Goal: Information Seeking & Learning: Compare options

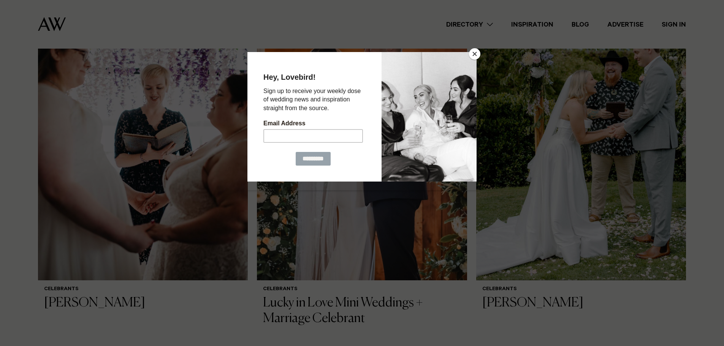
scroll to position [608, 0]
click at [475, 56] on button "Close" at bounding box center [474, 53] width 11 height 11
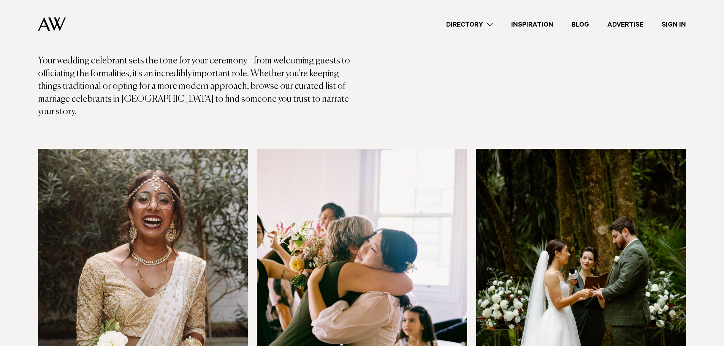
scroll to position [0, 0]
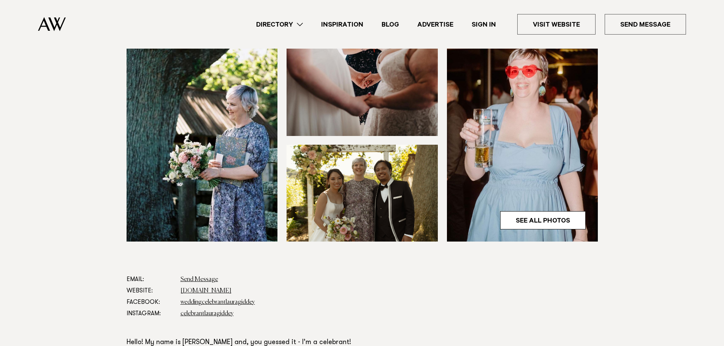
scroll to position [190, 0]
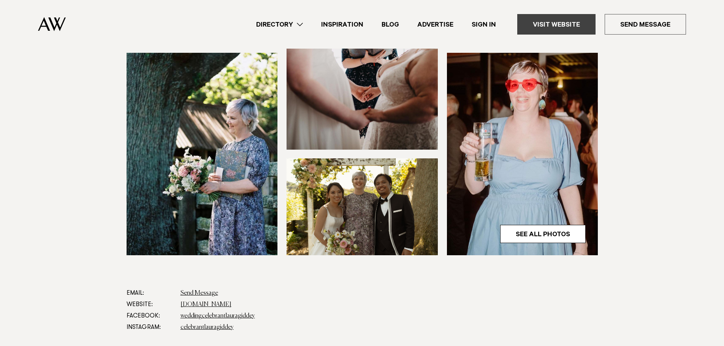
click at [575, 23] on link "Visit Website" at bounding box center [556, 24] width 78 height 21
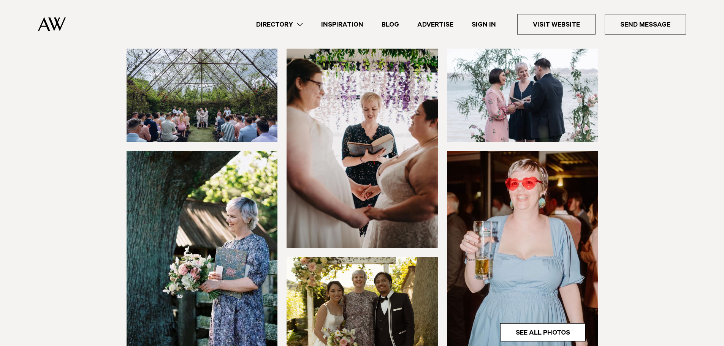
scroll to position [0, 0]
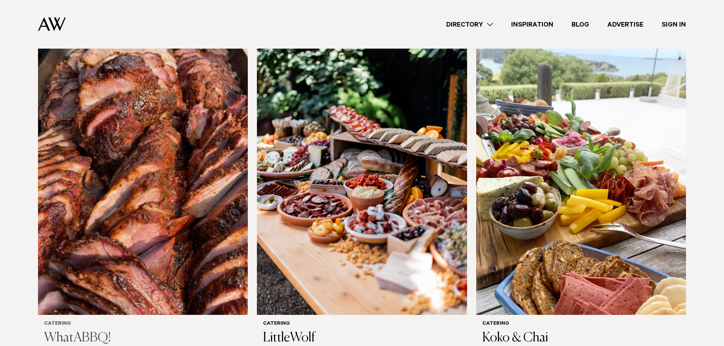
scroll to position [228, 0]
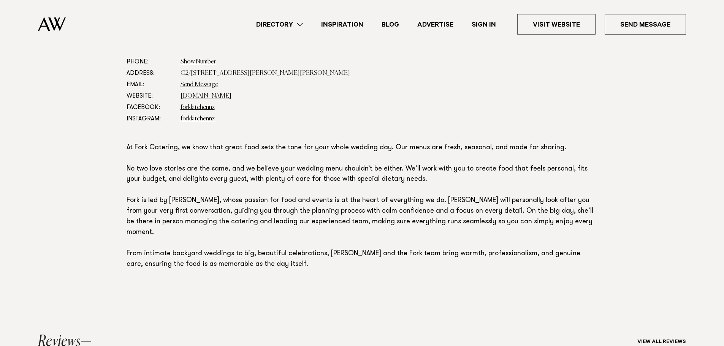
scroll to position [494, 0]
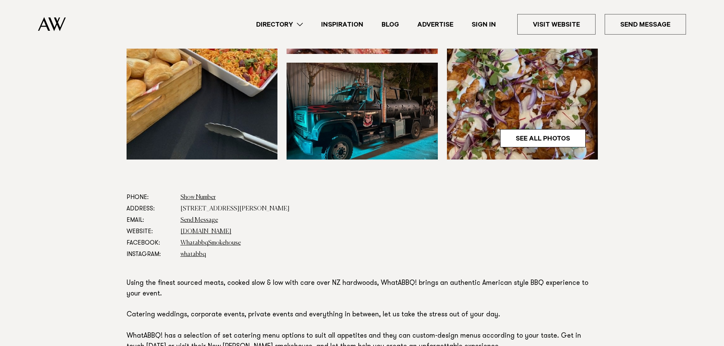
scroll to position [152, 0]
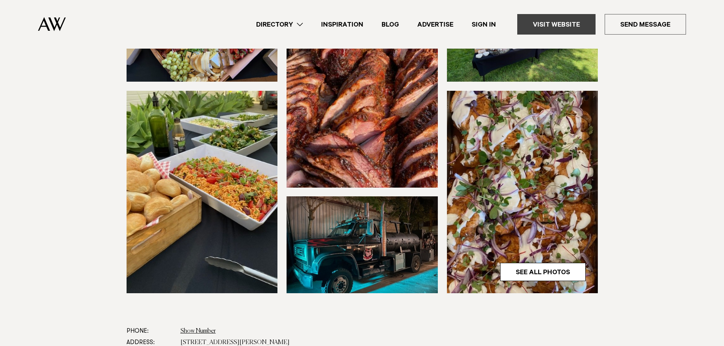
click at [557, 16] on link "Visit Website" at bounding box center [556, 24] width 78 height 21
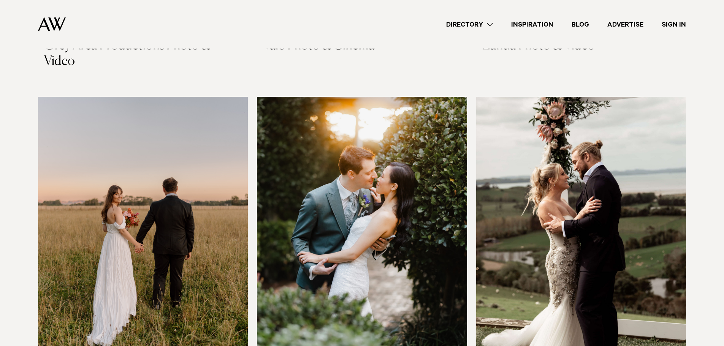
scroll to position [2885, 0]
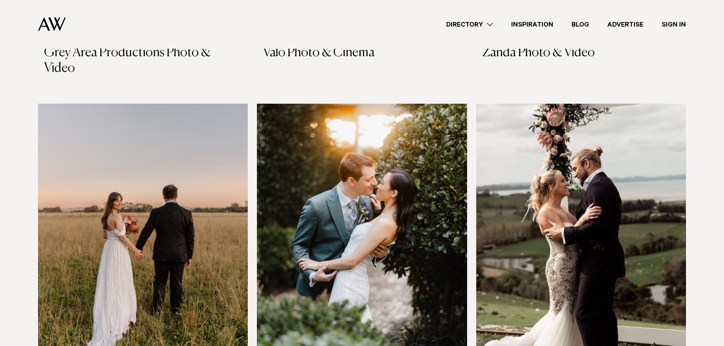
click at [395, 194] on img at bounding box center [362, 245] width 210 height 282
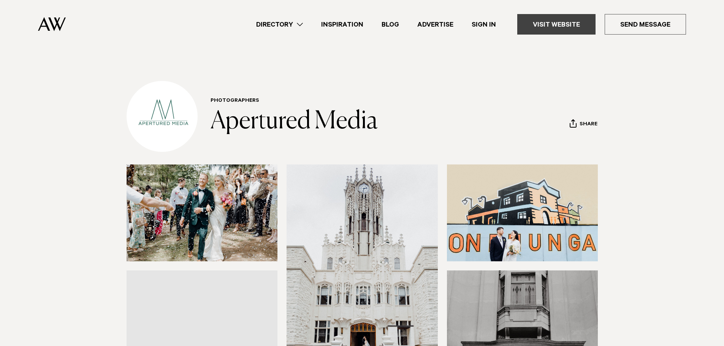
click at [579, 24] on link "Visit Website" at bounding box center [556, 24] width 78 height 21
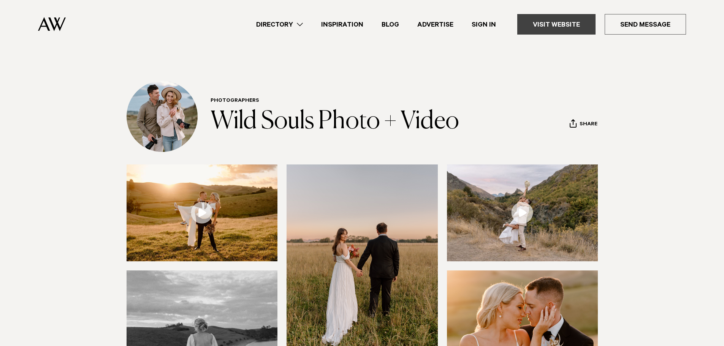
click at [576, 19] on link "Visit Website" at bounding box center [556, 24] width 78 height 21
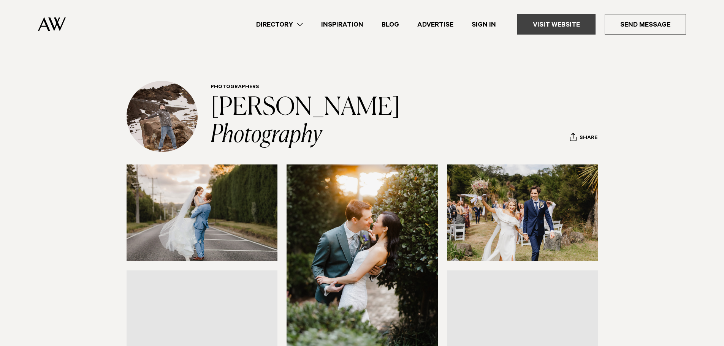
click at [552, 21] on link "Visit Website" at bounding box center [556, 24] width 78 height 21
